Goal: Task Accomplishment & Management: Use online tool/utility

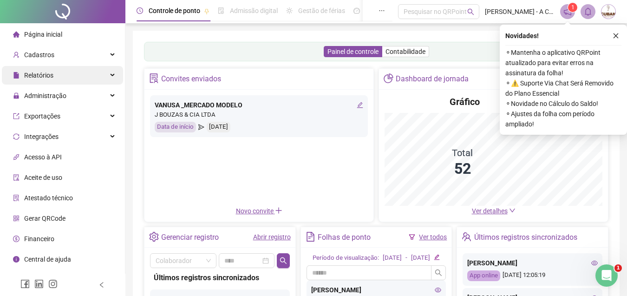
click at [48, 78] on span "Relatórios" at bounding box center [38, 75] width 29 height 7
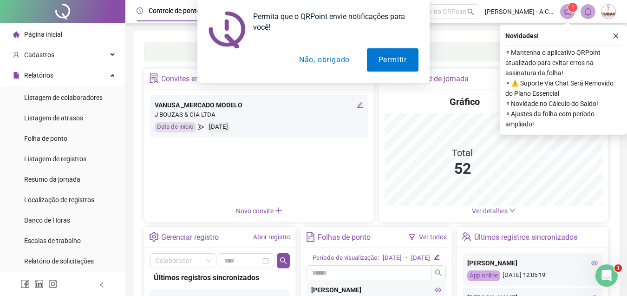
click at [343, 61] on button "Não, obrigado" at bounding box center [324, 59] width 74 height 23
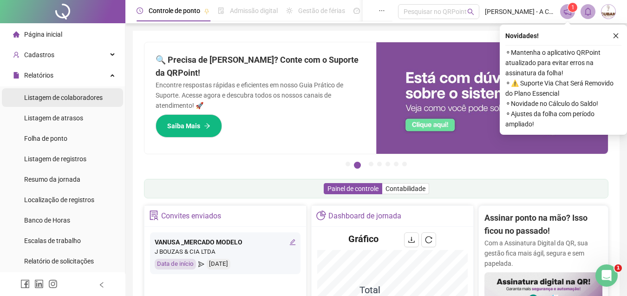
click at [51, 98] on span "Listagem de colaboradores" at bounding box center [63, 97] width 78 height 7
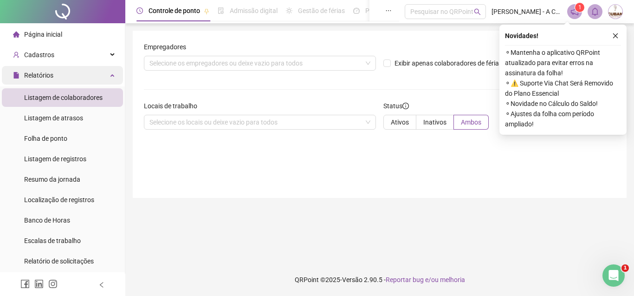
click at [59, 78] on div "Relatórios" at bounding box center [62, 75] width 121 height 19
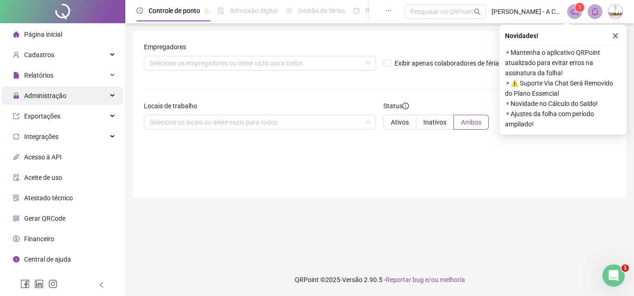
click at [59, 98] on span "Administração" at bounding box center [45, 95] width 42 height 7
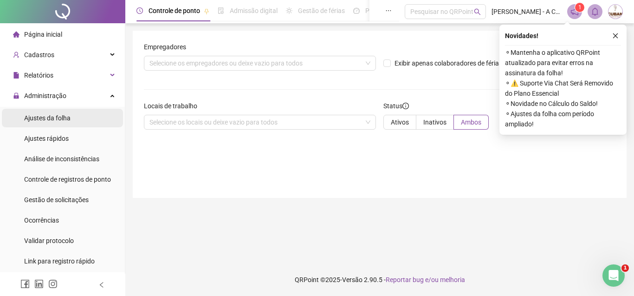
click at [59, 119] on span "Ajustes da folha" at bounding box center [47, 117] width 46 height 7
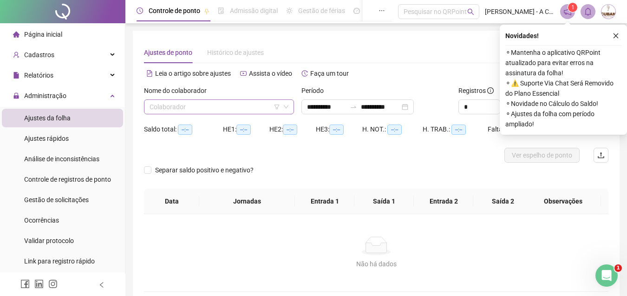
type input "**********"
click at [175, 110] on input "search" at bounding box center [215, 107] width 131 height 14
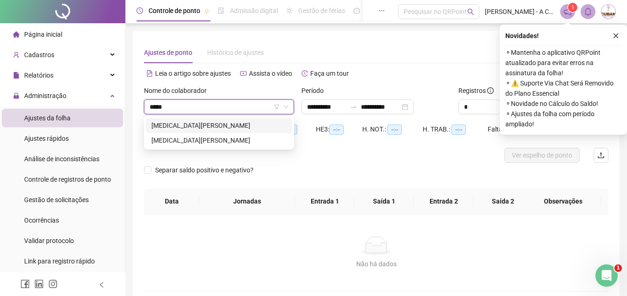
type input "******"
click at [177, 125] on div "[MEDICAL_DATA][PERSON_NAME]" at bounding box center [218, 125] width 135 height 10
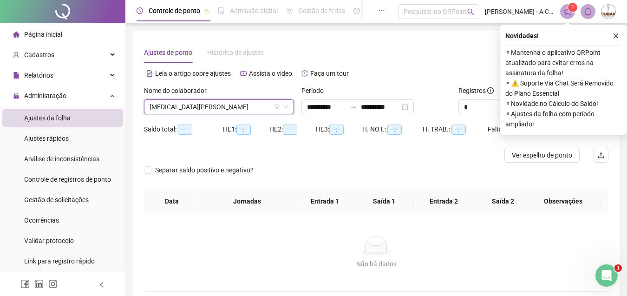
click at [615, 35] on icon "close" at bounding box center [616, 36] width 7 height 7
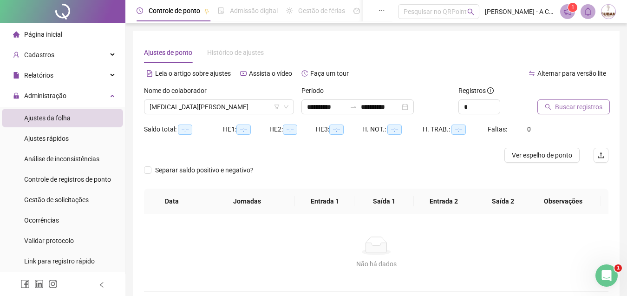
click at [575, 112] on button "Buscar registros" at bounding box center [573, 106] width 72 height 15
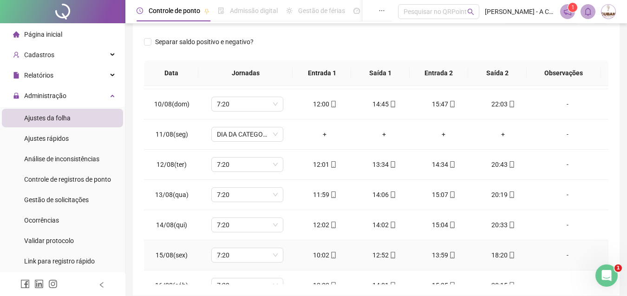
scroll to position [315, 0]
